Goal: Obtain resource: Download file/media

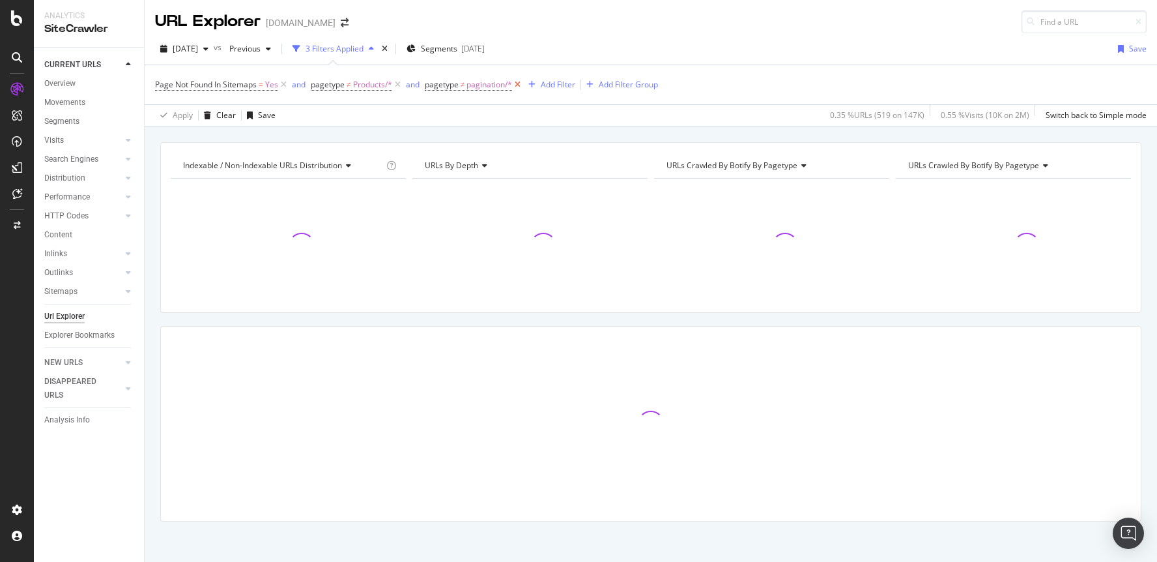
click at [519, 85] on icon at bounding box center [517, 84] width 11 height 13
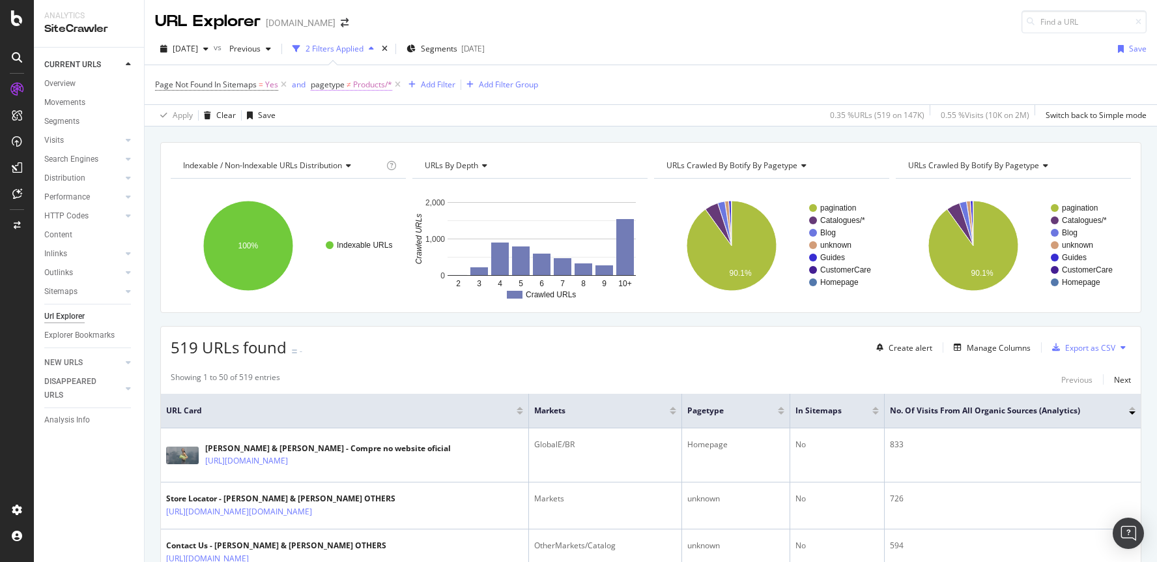
click at [364, 82] on span "Products/*" at bounding box center [372, 85] width 39 height 18
click at [356, 154] on span "Products" at bounding box center [340, 159] width 32 height 11
click at [354, 132] on span "Not Equal" at bounding box center [340, 135] width 35 height 11
click at [355, 132] on span "Not Equal" at bounding box center [340, 135] width 35 height 11
drag, startPoint x: 351, startPoint y: 136, endPoint x: 354, endPoint y: 142, distance: 7.0
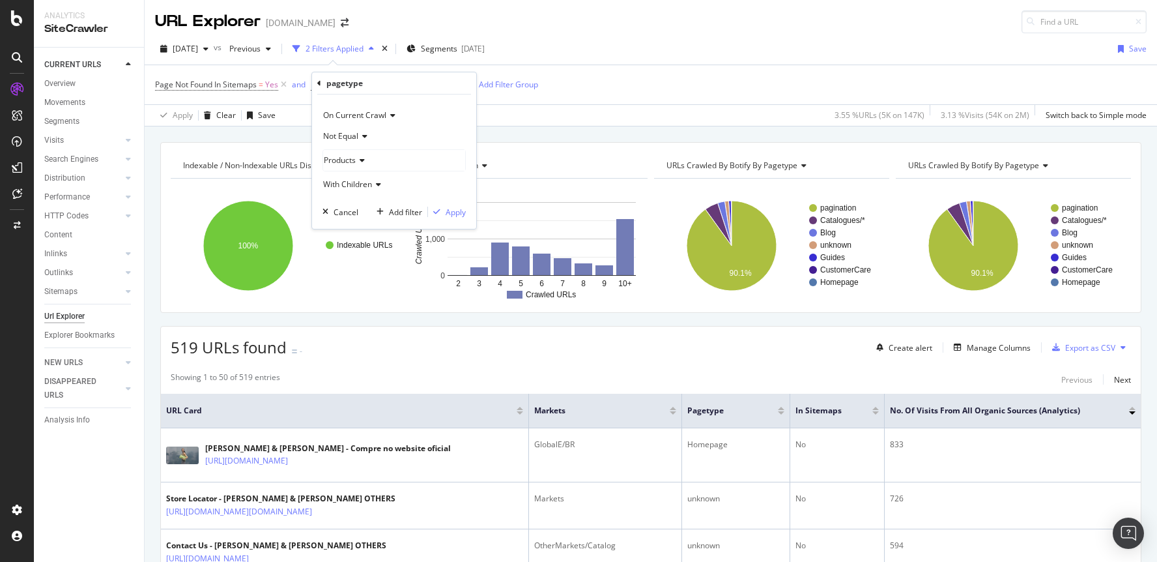
click at [352, 136] on span "Not Equal" at bounding box center [340, 135] width 35 height 11
click at [354, 154] on div "Equal" at bounding box center [395, 162] width 139 height 17
click at [456, 210] on div "Apply" at bounding box center [456, 212] width 20 height 11
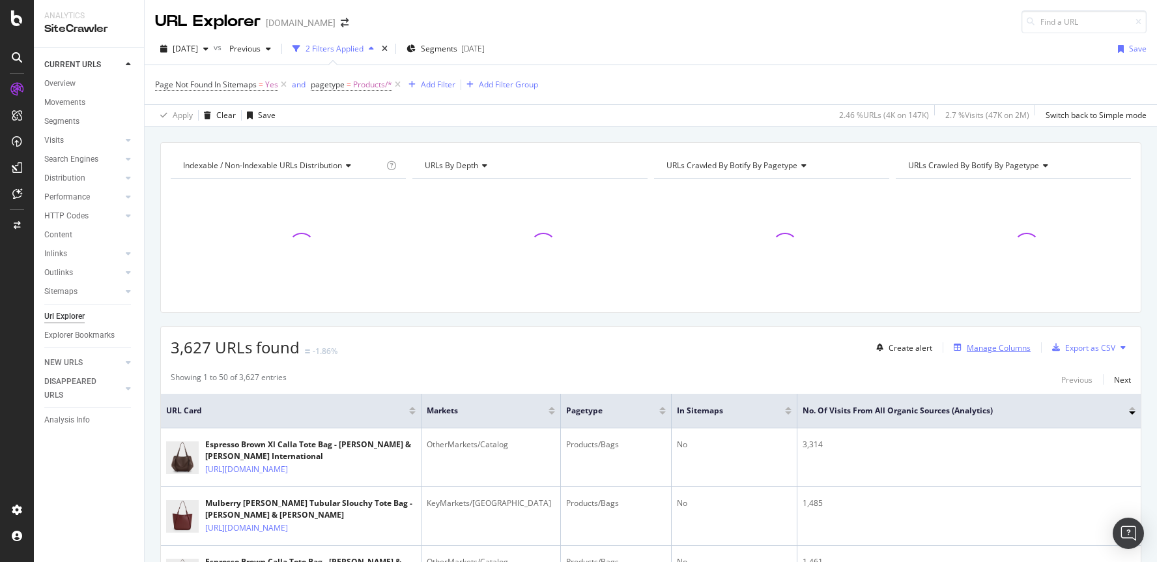
click at [985, 351] on div "Manage Columns" at bounding box center [999, 347] width 64 height 11
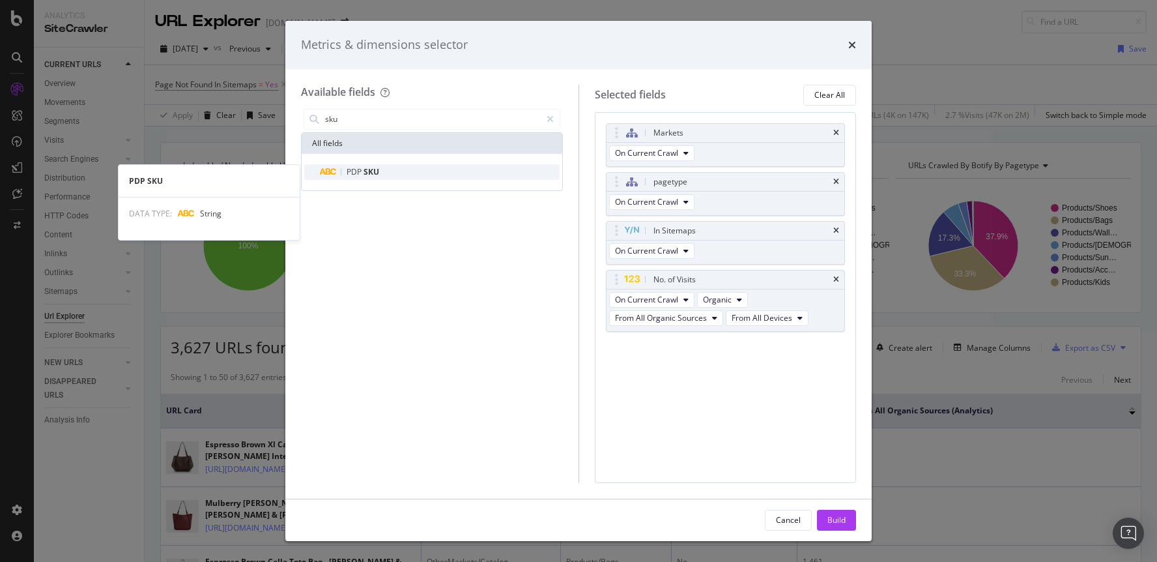
type input "sku"
click at [379, 173] on span "SKU" at bounding box center [372, 171] width 16 height 11
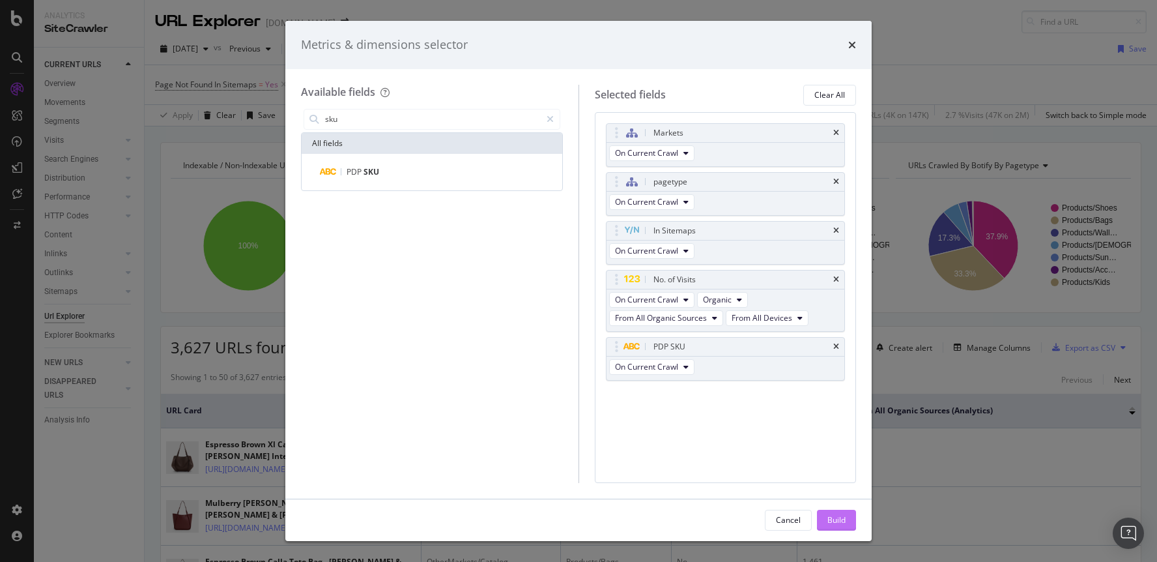
click at [828, 511] on div "Build" at bounding box center [837, 520] width 18 height 20
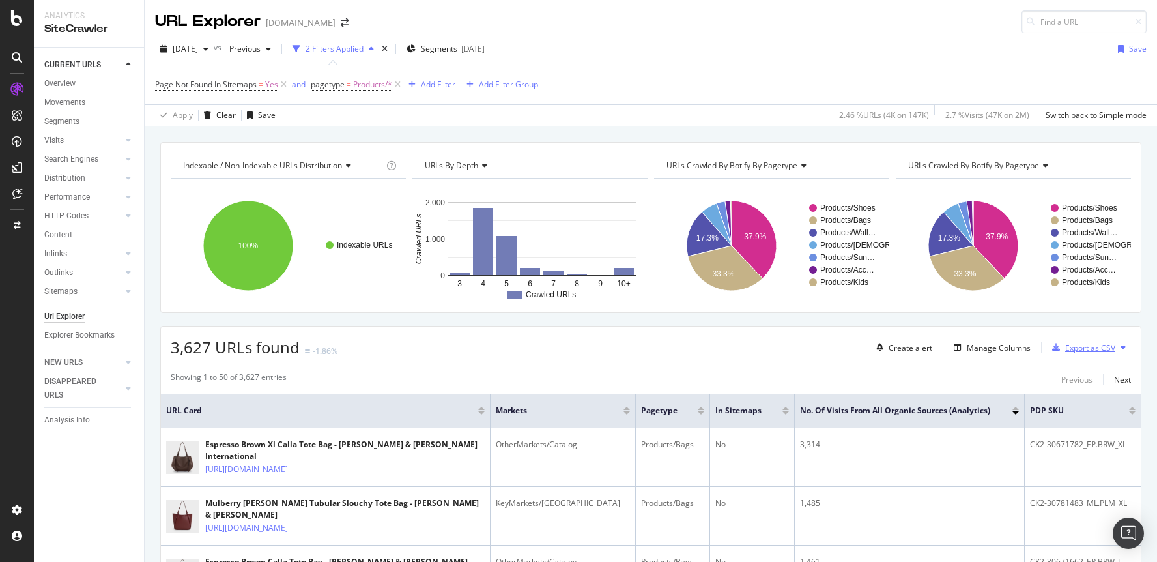
click at [1095, 347] on div "Export as CSV" at bounding box center [1090, 347] width 50 height 11
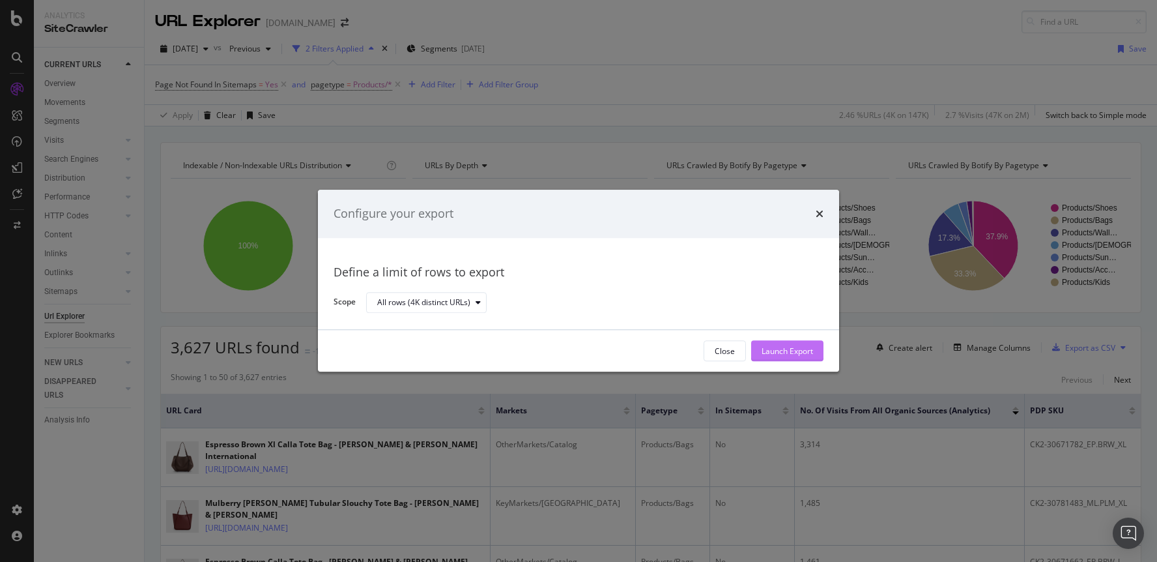
click at [801, 345] on div "Launch Export" at bounding box center [787, 350] width 51 height 11
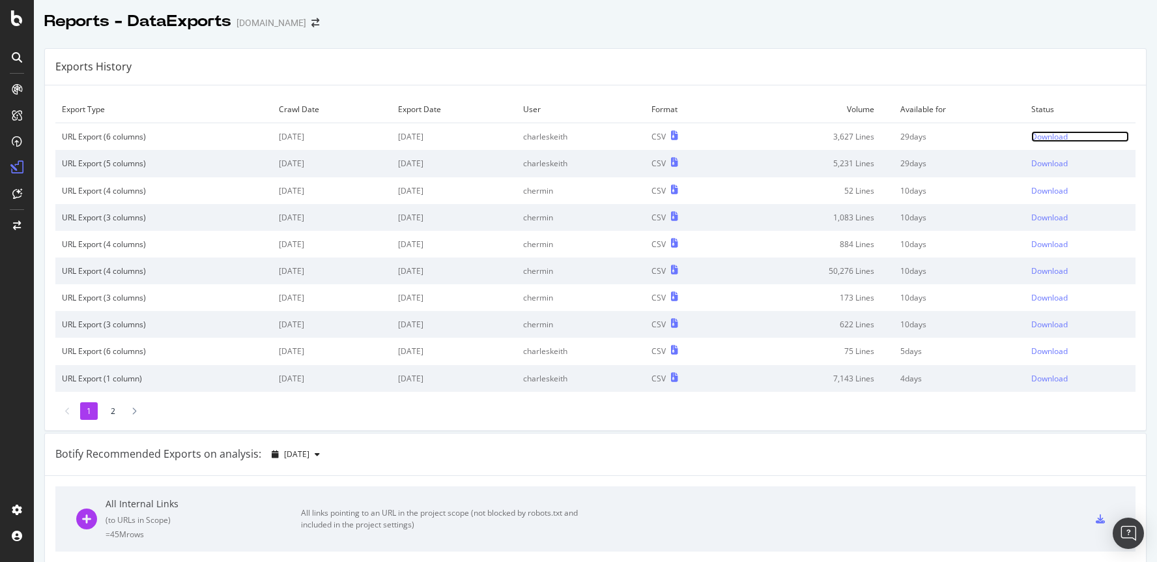
click at [1048, 140] on div "Download" at bounding box center [1049, 136] width 36 height 11
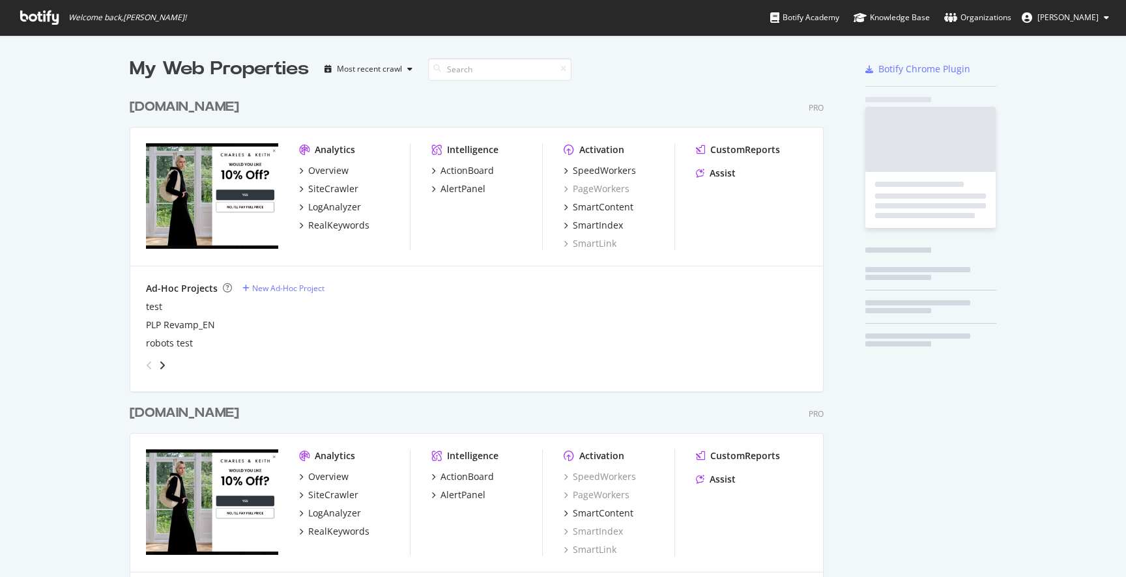
scroll to position [781, 704]
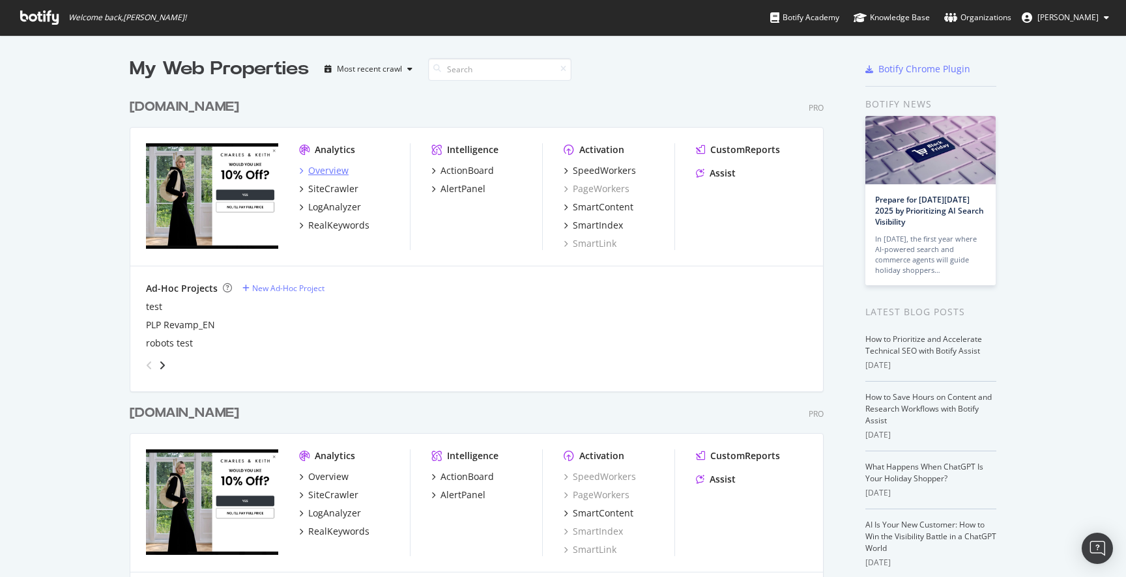
click at [326, 175] on div "Overview" at bounding box center [328, 170] width 40 height 13
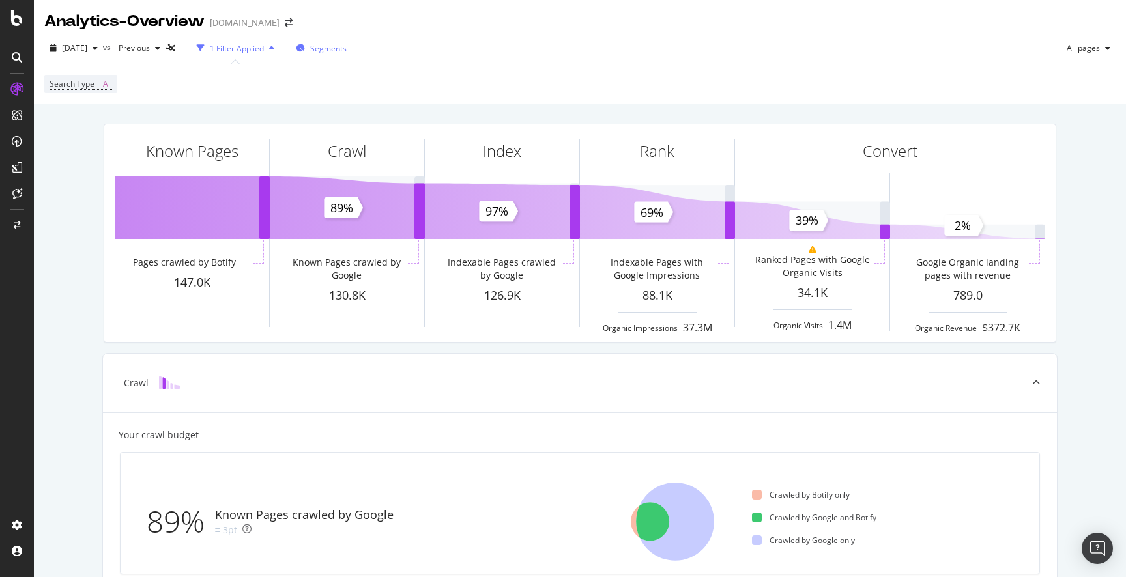
click at [347, 51] on span "Segments" at bounding box center [328, 48] width 36 height 11
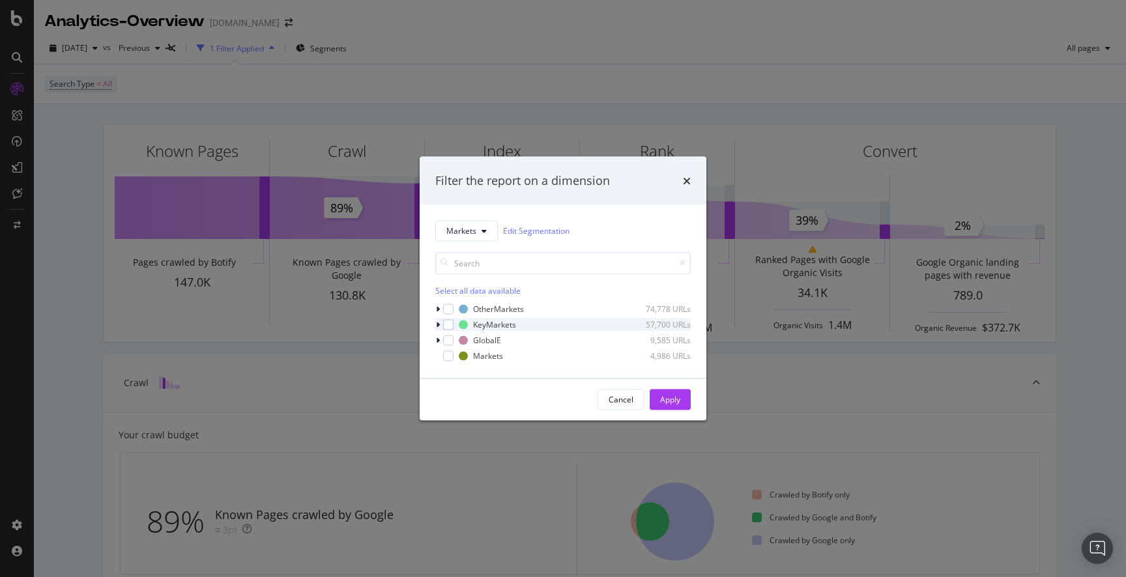
click at [438, 324] on icon "modal" at bounding box center [438, 325] width 4 height 8
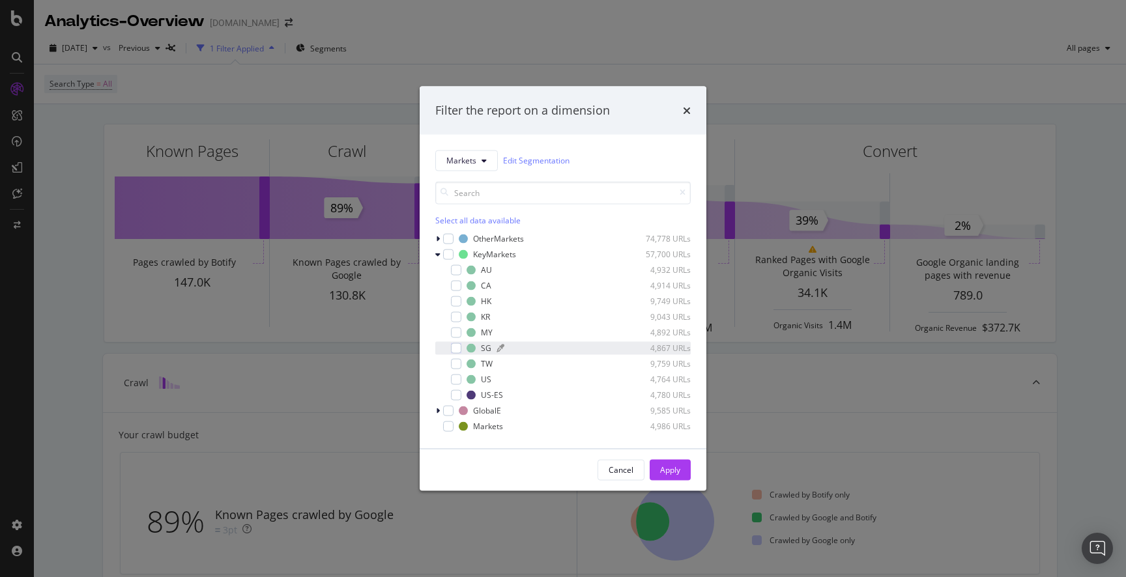
click at [484, 343] on div "SG" at bounding box center [486, 348] width 10 height 11
click at [689, 466] on button "Apply" at bounding box center [670, 469] width 41 height 21
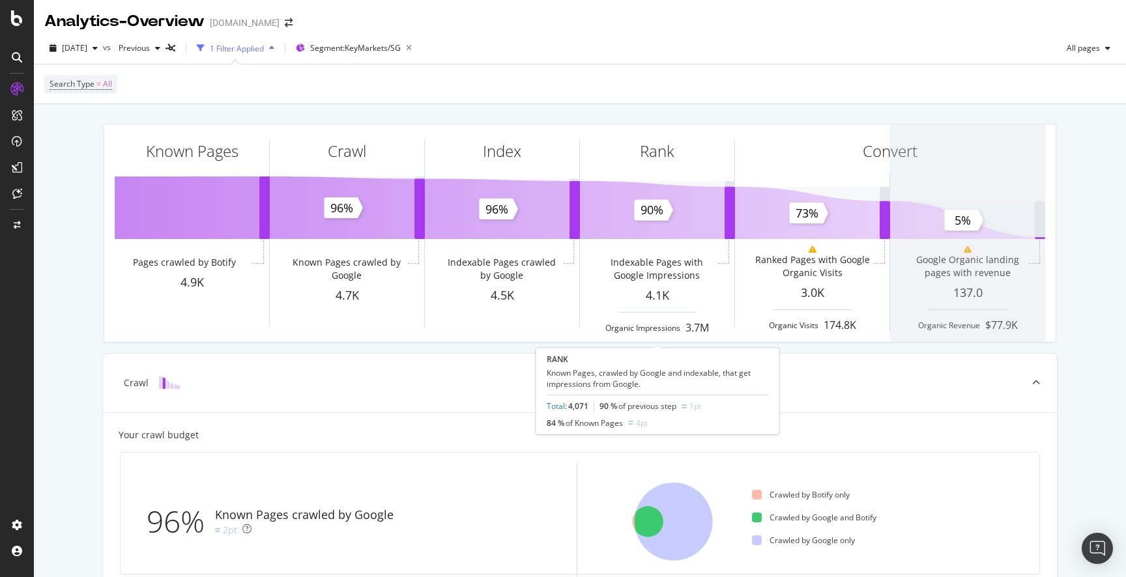
drag, startPoint x: 740, startPoint y: 301, endPoint x: 1030, endPoint y: 316, distance: 289.7
click at [1005, 316] on div "Known Pages Pages crawled by Botify 4.9K Crawl Known Pages crawled by Google 4.…" at bounding box center [580, 577] width 1092 height 947
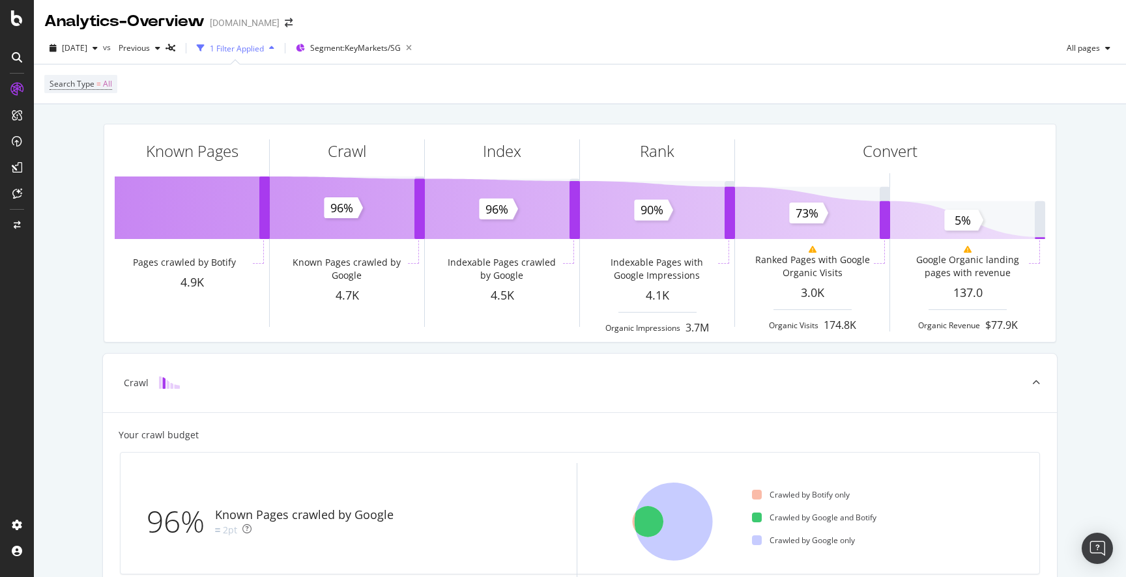
click at [1082, 304] on div "Known Pages Pages crawled by Botify 4.9K Crawl Known Pages crawled by Google 4.…" at bounding box center [580, 577] width 1092 height 947
click at [396, 47] on span "Segment: KeyMarkets/SG" at bounding box center [355, 47] width 91 height 11
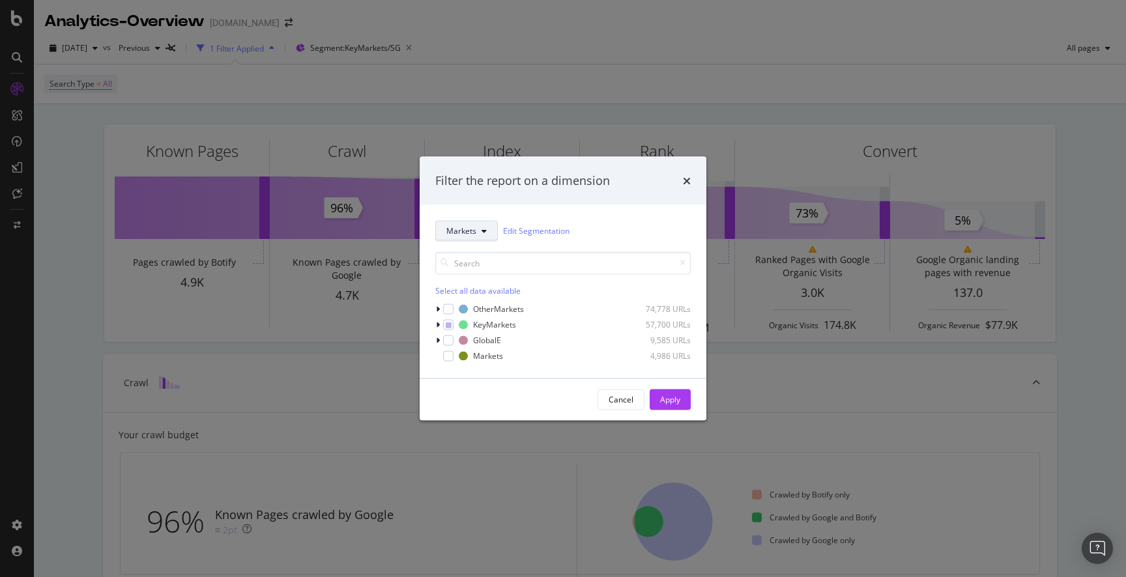
click at [472, 229] on span "Markets" at bounding box center [461, 230] width 30 height 11
click at [574, 271] on input "modal" at bounding box center [562, 263] width 255 height 23
click at [433, 326] on div "Markets Edit Segmentation Select all data available OtherMarkets 74,778 URLs Ke…" at bounding box center [563, 291] width 287 height 173
click at [436, 325] on icon "modal" at bounding box center [438, 325] width 4 height 8
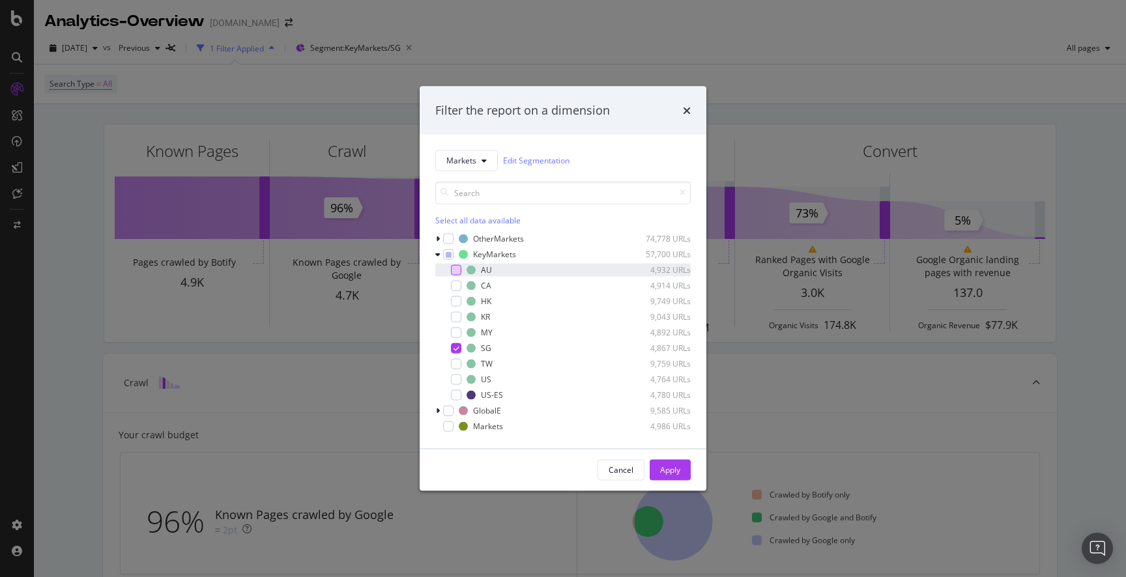
click at [458, 267] on div "modal" at bounding box center [456, 270] width 10 height 10
drag, startPoint x: 456, startPoint y: 346, endPoint x: 462, endPoint y: 352, distance: 8.3
click at [456, 346] on icon "modal" at bounding box center [457, 348] width 6 height 7
click at [674, 470] on div "Apply" at bounding box center [670, 470] width 20 height 11
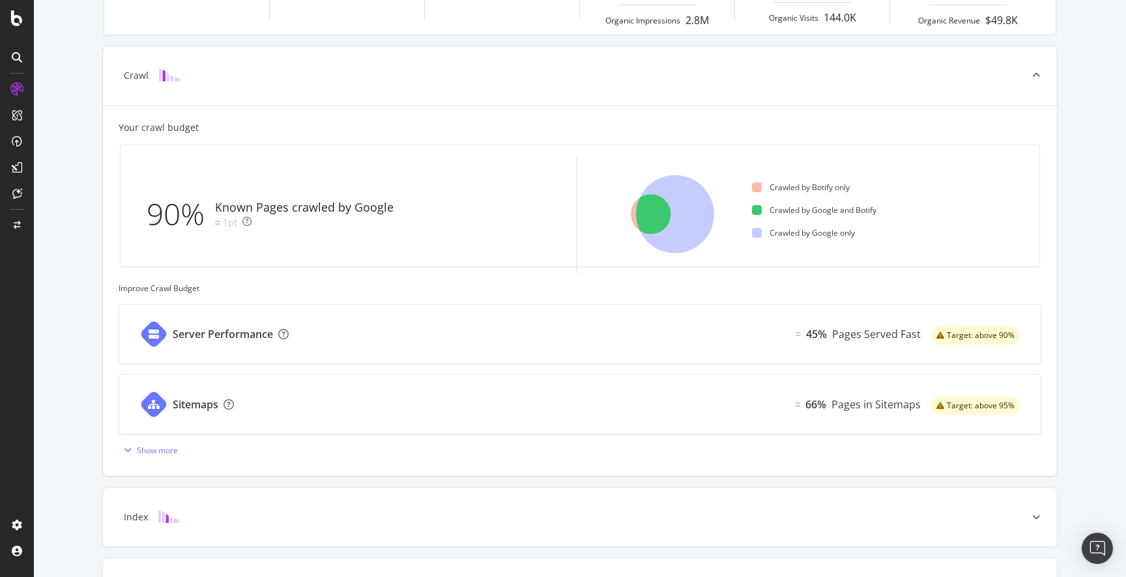
scroll to position [317, 0]
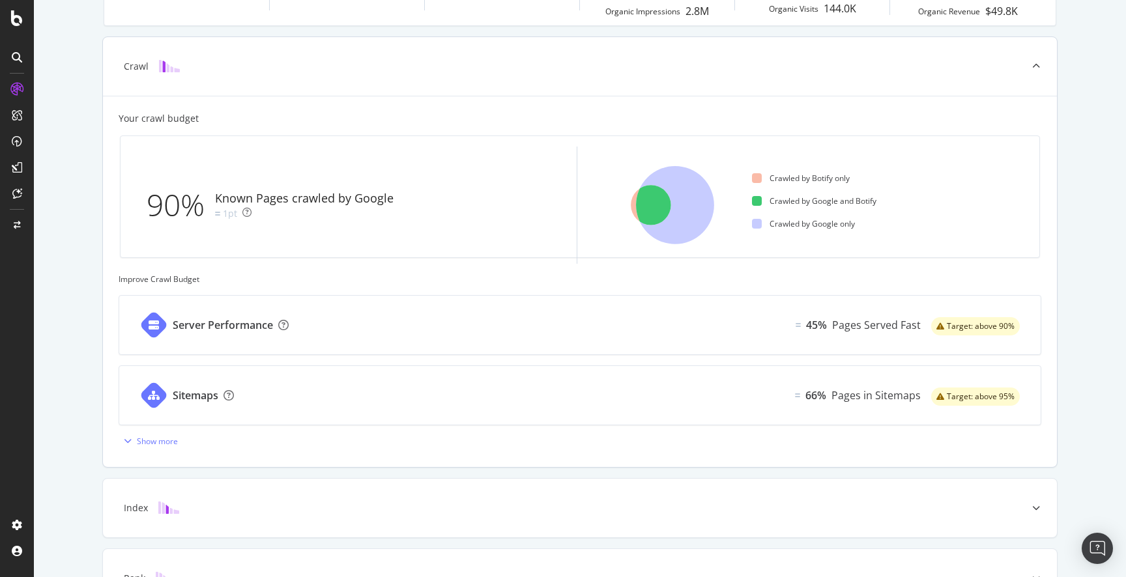
click at [846, 397] on div "Pages in Sitemaps" at bounding box center [875, 395] width 89 height 15
